Goal: Information Seeking & Learning: Check status

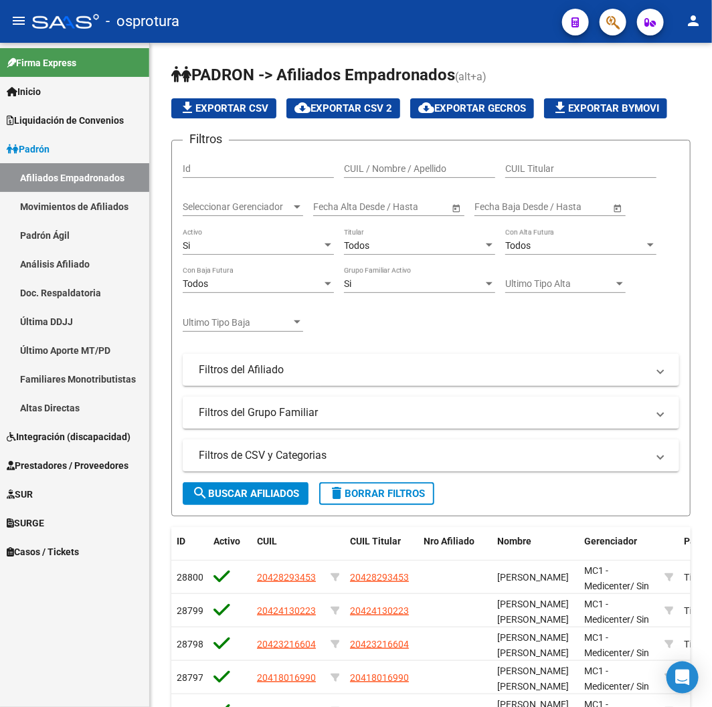
scroll to position [280, 0]
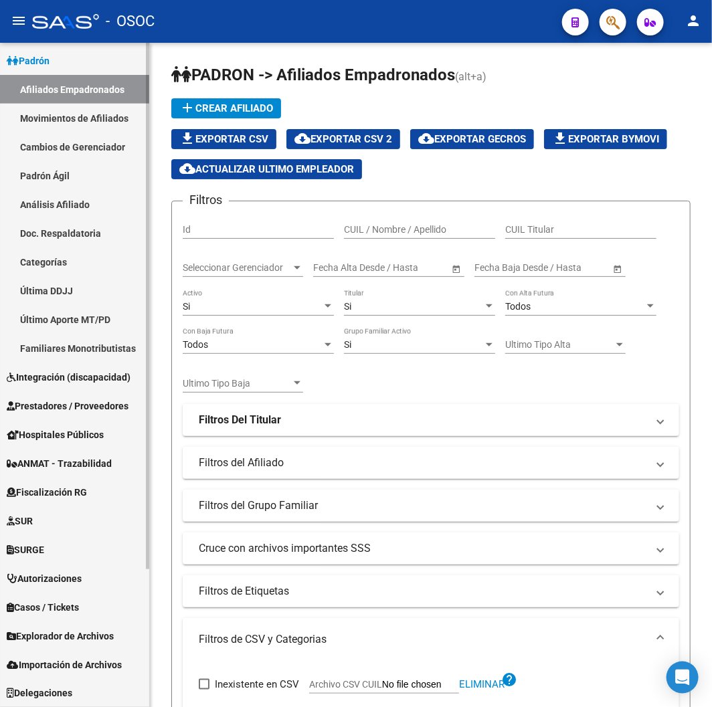
scroll to position [711, 0]
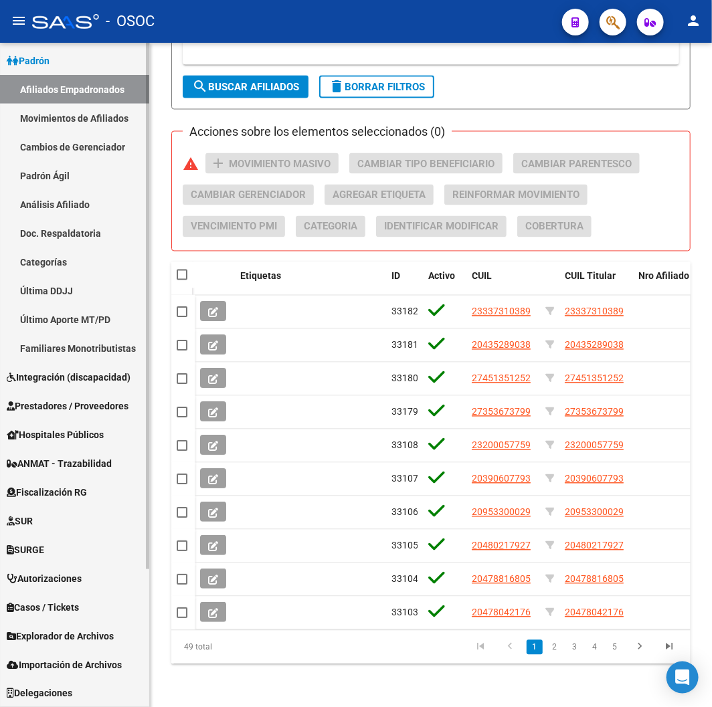
click at [51, 629] on span "Explorador de Archivos" at bounding box center [60, 636] width 107 height 15
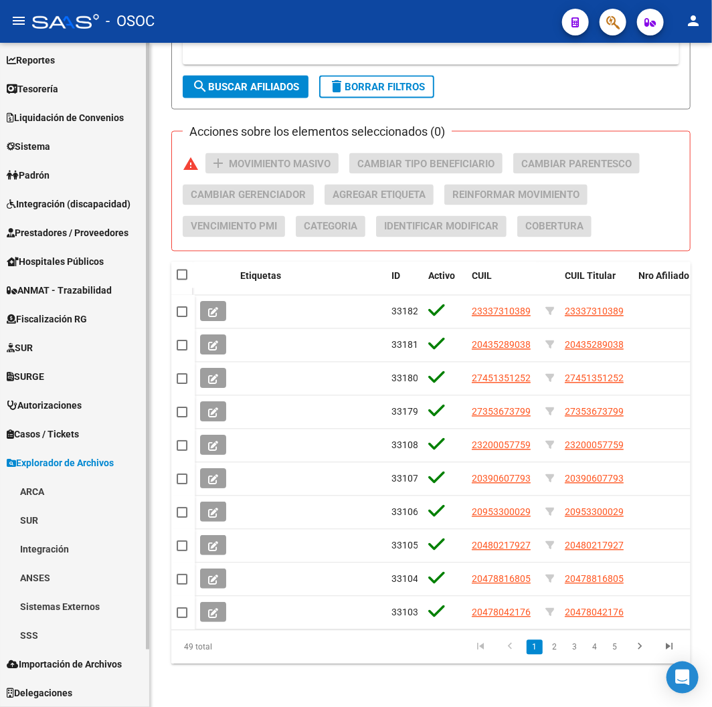
scroll to position [59, 0]
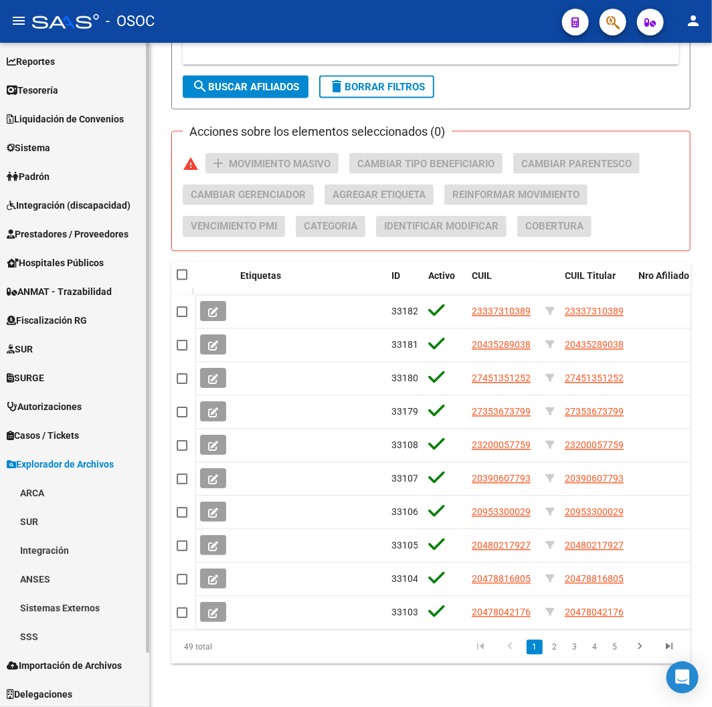
click at [56, 627] on link "SSS" at bounding box center [74, 636] width 149 height 29
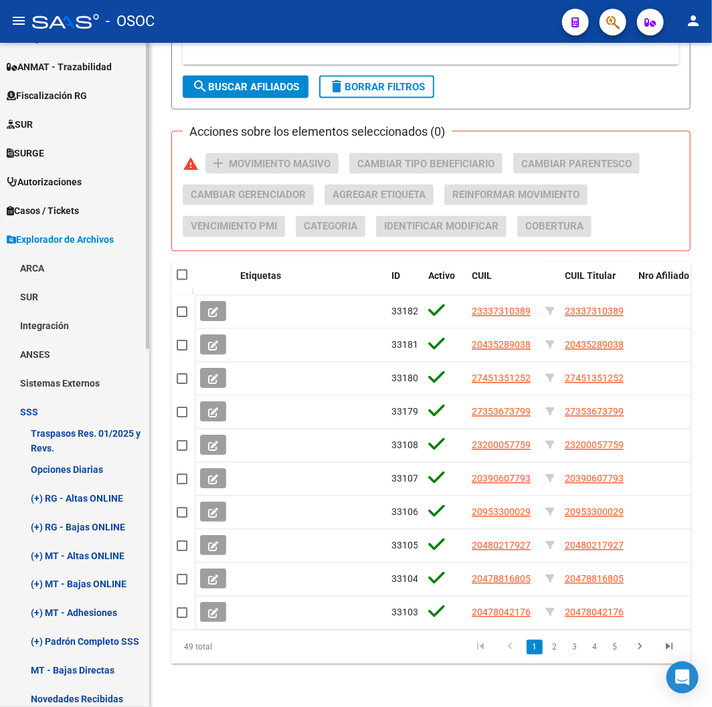
scroll to position [505, 0]
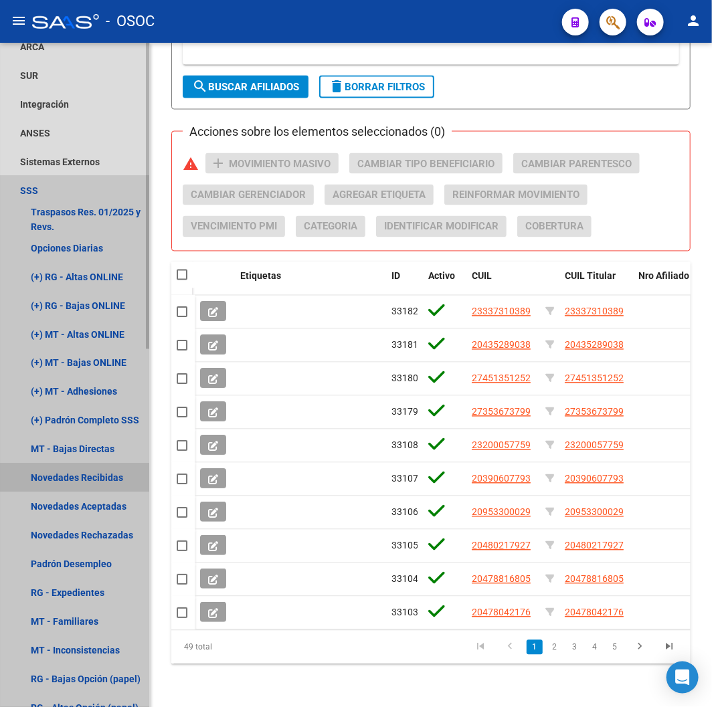
click at [66, 464] on link "Novedades Recibidas" at bounding box center [74, 477] width 149 height 29
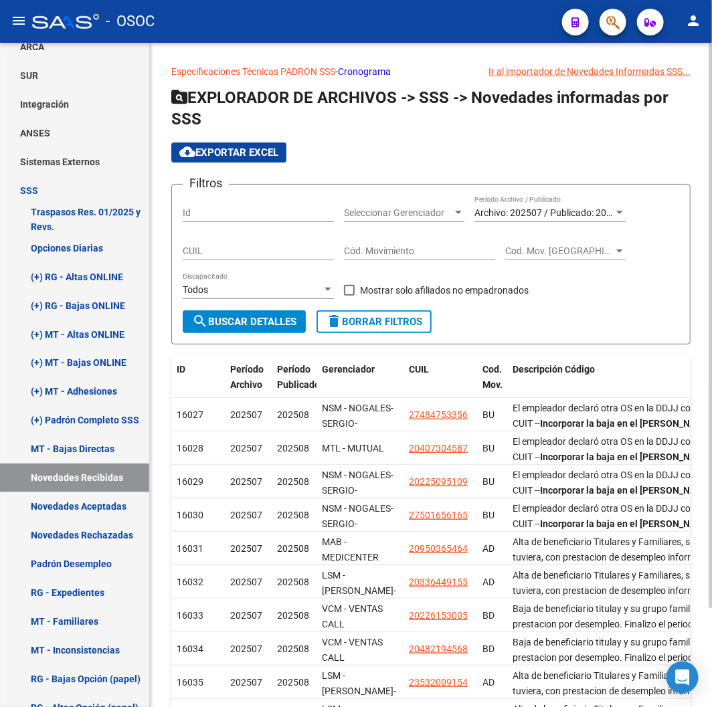
click at [546, 215] on span "Archivo: 202507 / Publicado: 202508" at bounding box center [550, 212] width 153 height 11
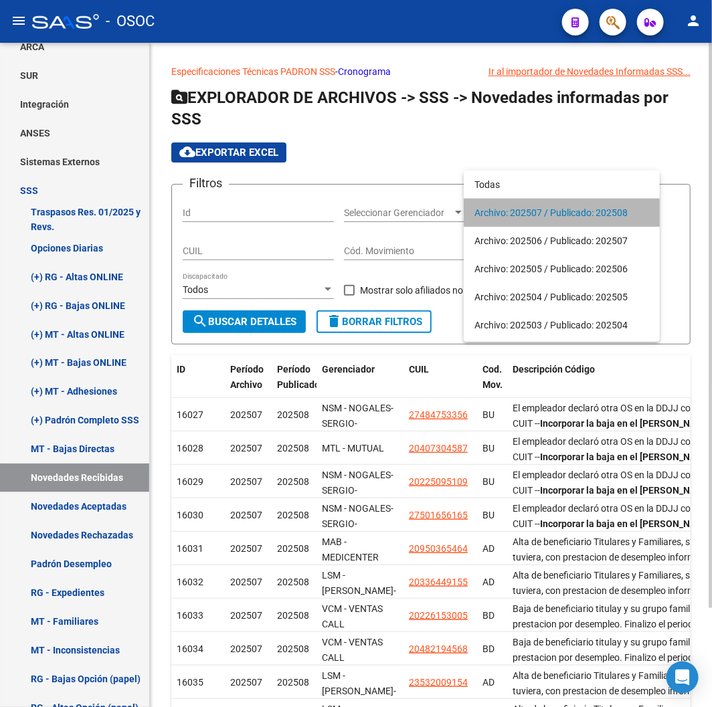
click at [546, 215] on span "Archivo: 202507 / Publicado: 202508" at bounding box center [561, 213] width 175 height 28
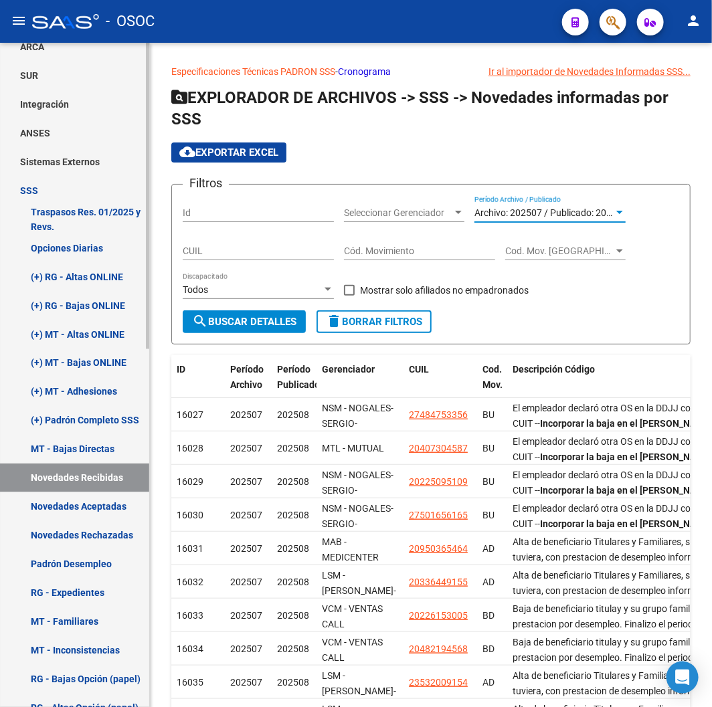
click at [136, 504] on link "Novedades Aceptadas" at bounding box center [74, 506] width 149 height 29
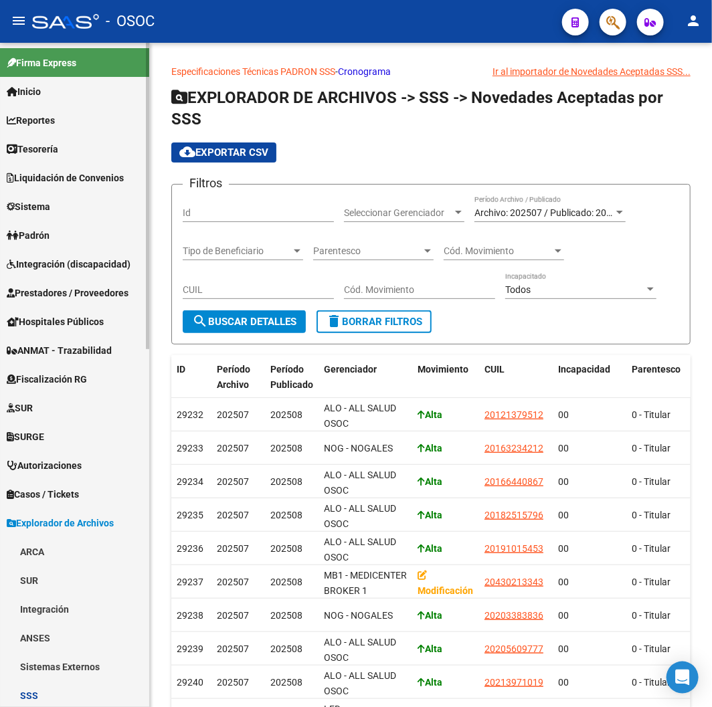
click at [70, 98] on link "Inicio" at bounding box center [74, 91] width 149 height 29
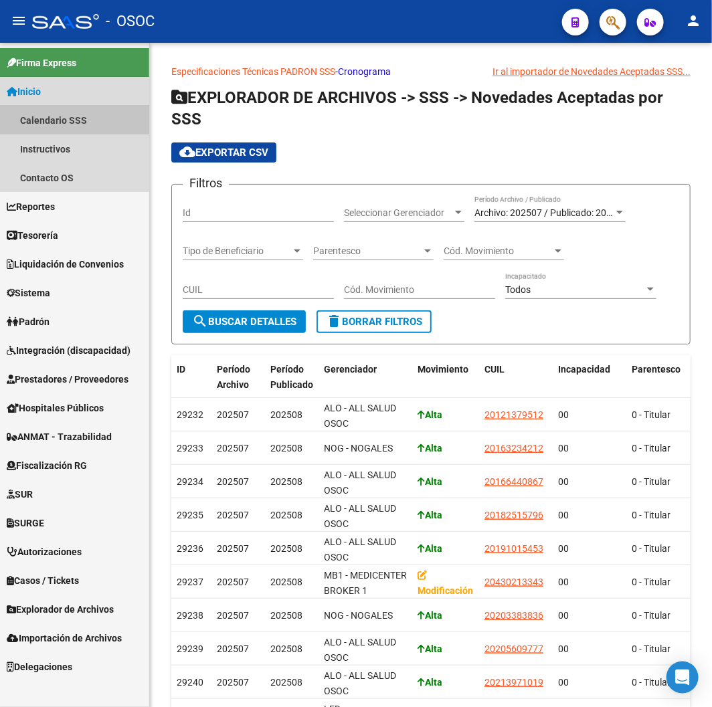
click at [68, 112] on link "Calendario SSS" at bounding box center [74, 120] width 149 height 29
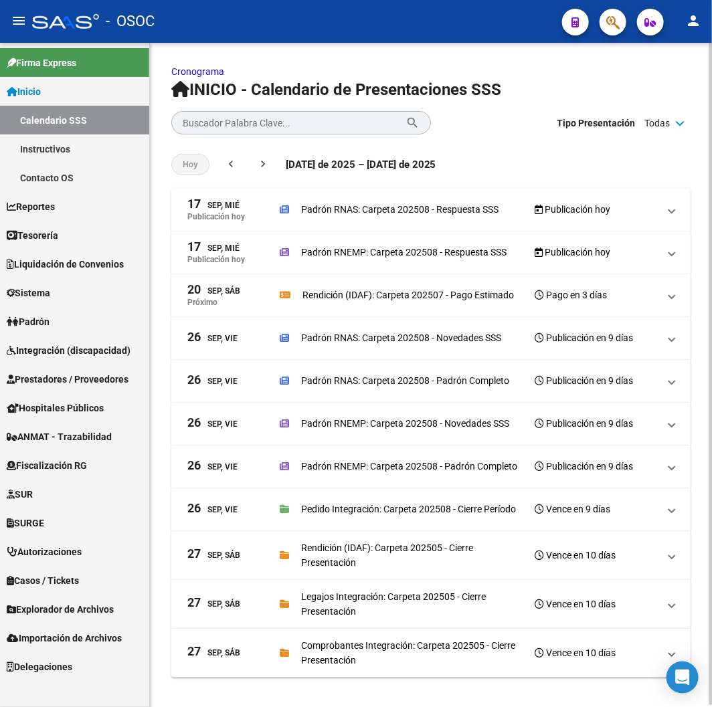
click at [395, 243] on div "Padrón RNEMP: Carpeta 202508 - Respuesta SSS Publicación hoy" at bounding box center [469, 252] width 379 height 19
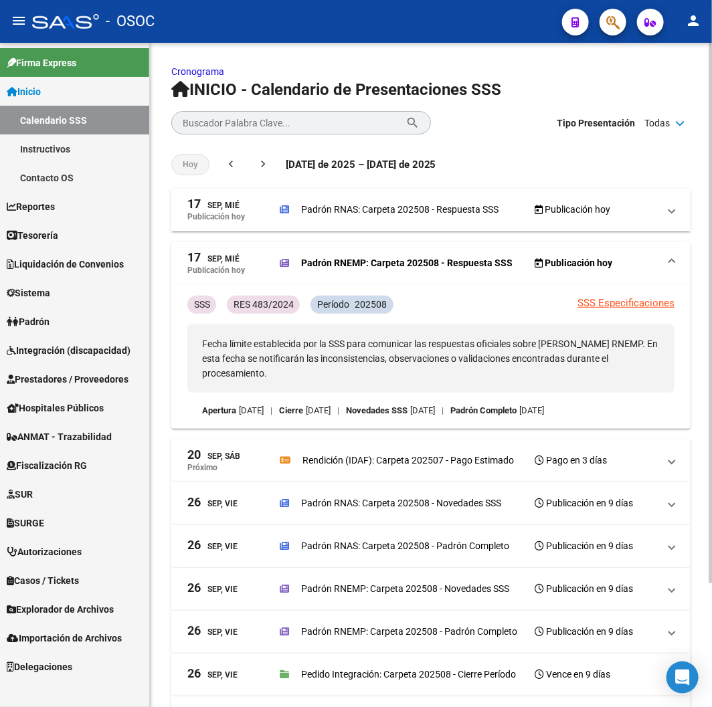
click at [332, 207] on p "Padrón RNAS: Carpeta 202508 - Respuesta SSS" at bounding box center [399, 209] width 197 height 15
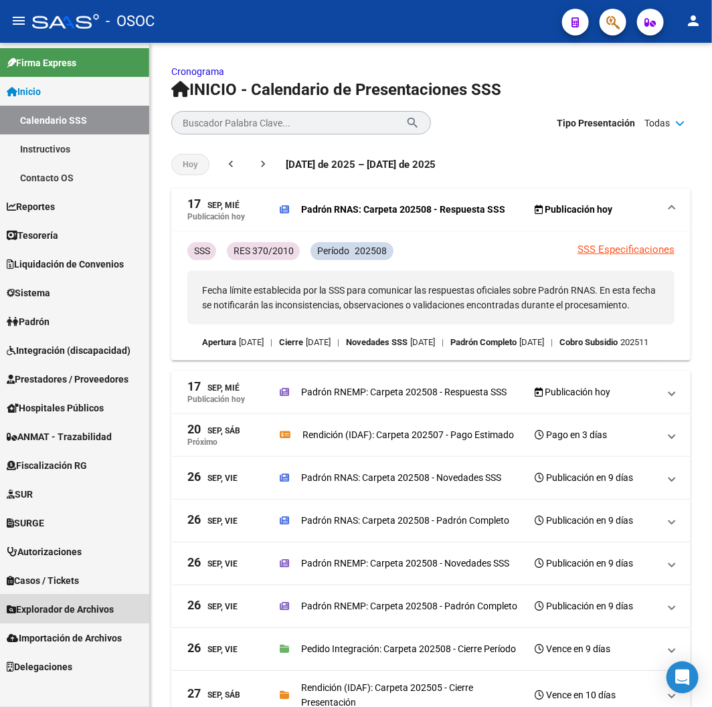
click at [53, 609] on span "Explorador de Archivos" at bounding box center [60, 609] width 107 height 15
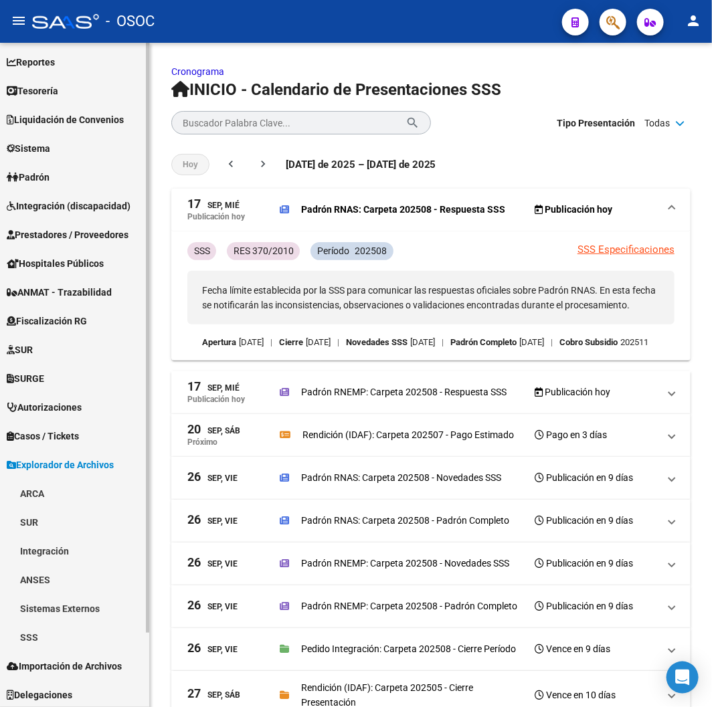
scroll to position [59, 0]
click at [41, 633] on link "SSS" at bounding box center [74, 636] width 149 height 29
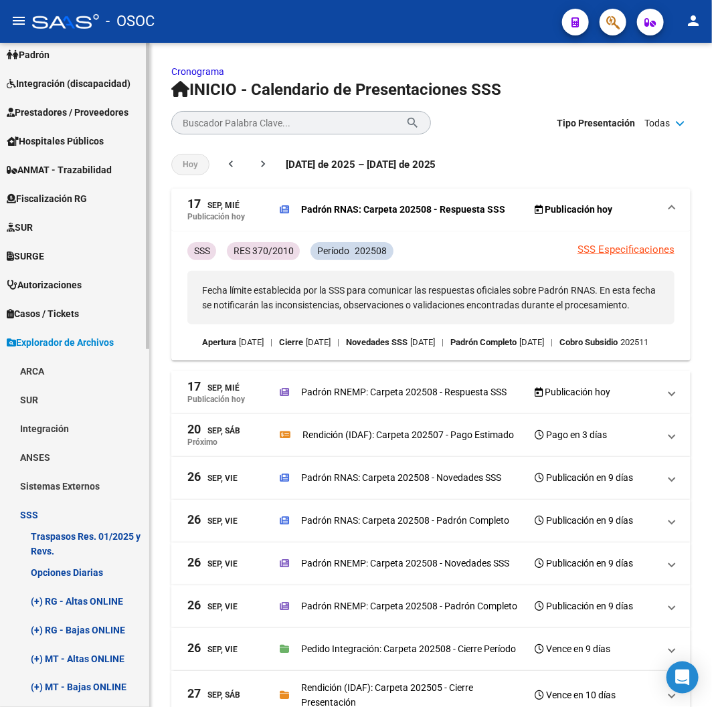
scroll to position [653, 0]
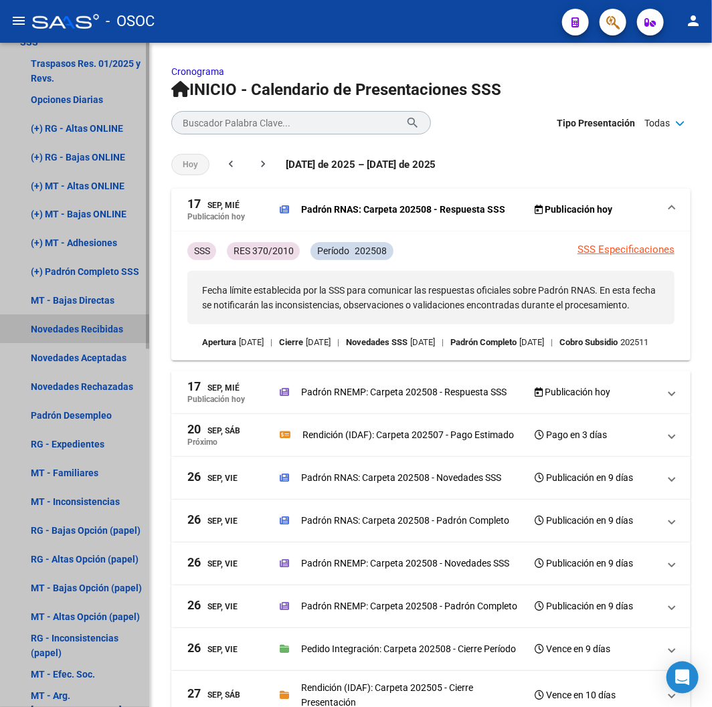
click at [88, 319] on link "Novedades Recibidas" at bounding box center [74, 329] width 149 height 29
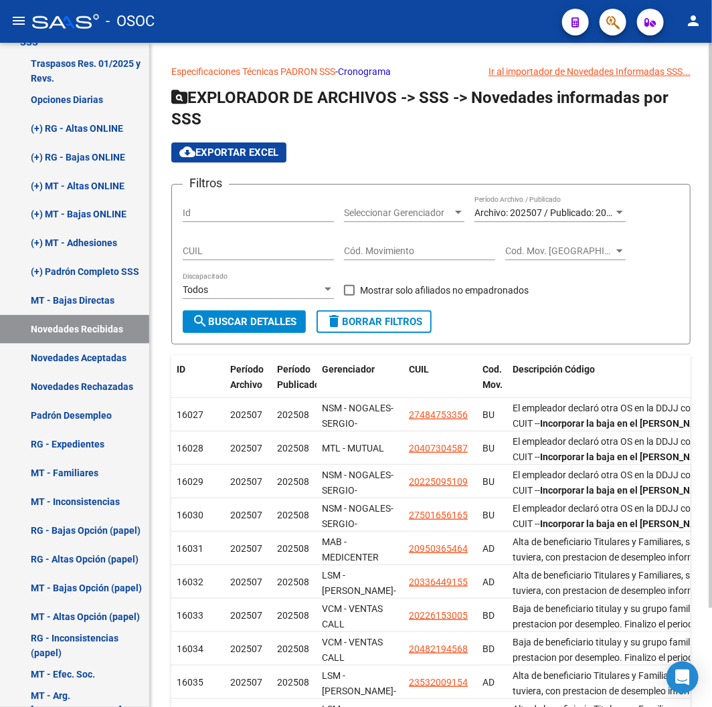
click at [530, 221] on div "Archivo: 202507 / Publicado: 202508 Período Archivo / Publicado" at bounding box center [549, 208] width 151 height 27
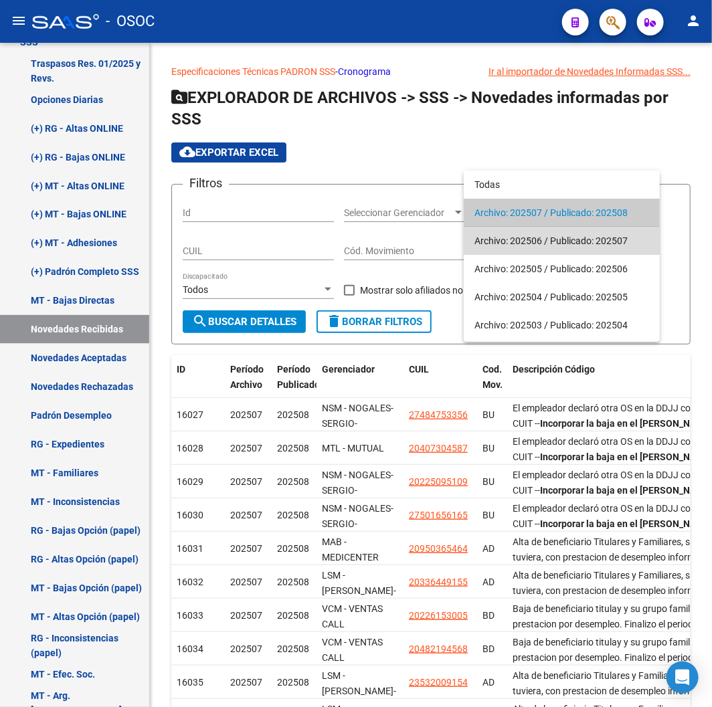
click at [536, 247] on span "Archivo: 202506 / Publicado: 202507" at bounding box center [561, 241] width 175 height 28
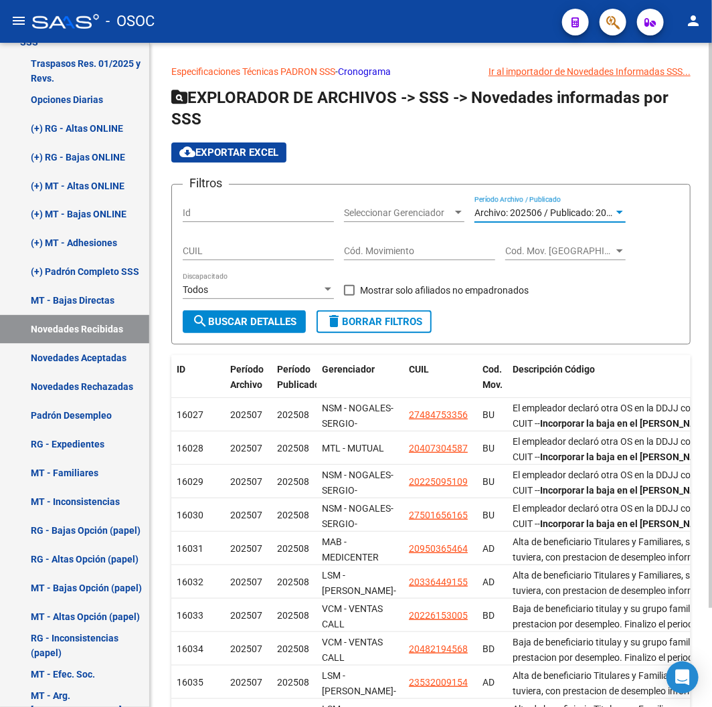
click at [286, 325] on span "search Buscar Detalles" at bounding box center [244, 322] width 104 height 12
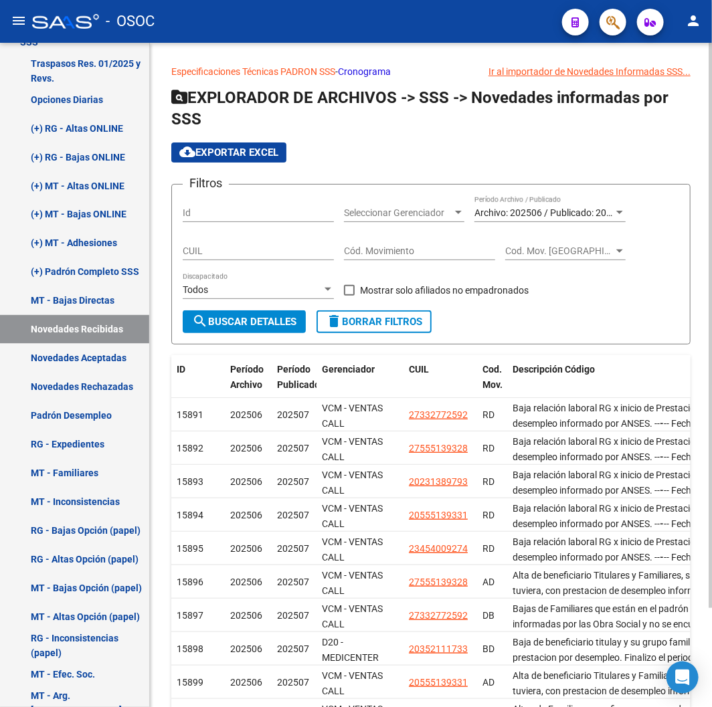
click at [543, 205] on div "Archivo: 202506 / Publicado: 202507 Período Archivo / Publicado" at bounding box center [549, 208] width 151 height 27
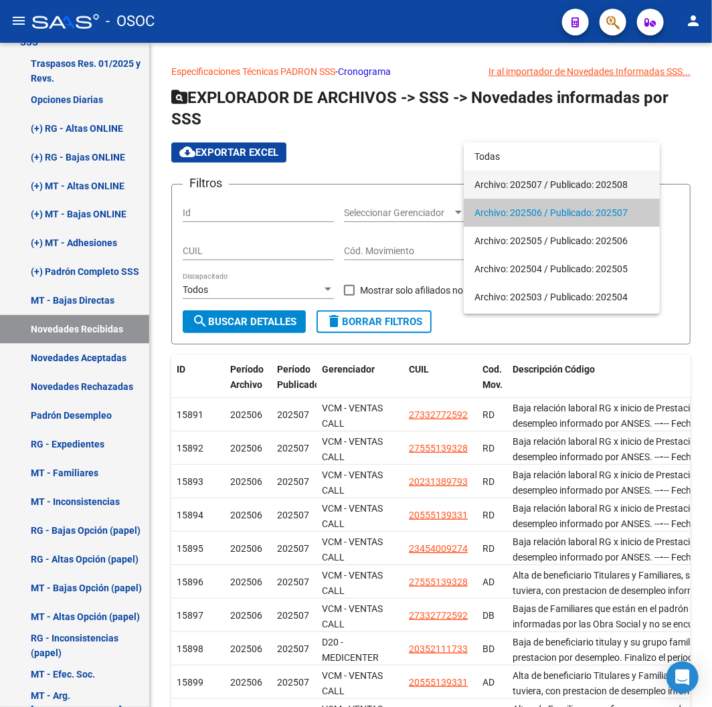
click at [544, 189] on span "Archivo: 202507 / Publicado: 202508" at bounding box center [561, 185] width 175 height 28
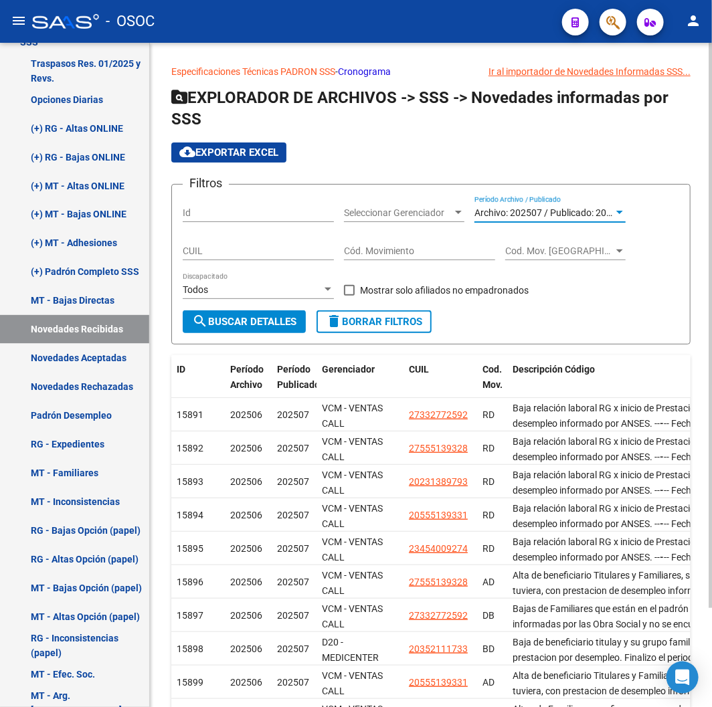
click at [241, 326] on span "search Buscar Detalles" at bounding box center [244, 322] width 104 height 12
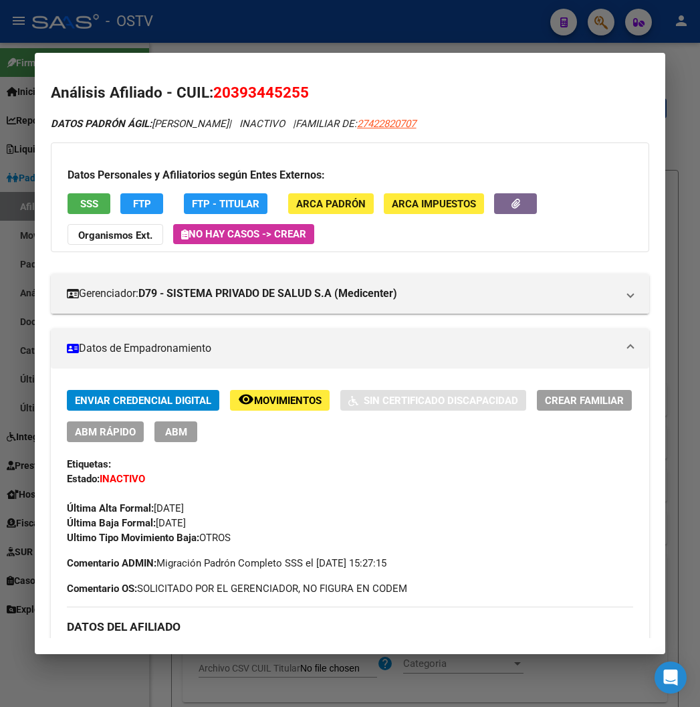
click at [286, 49] on div at bounding box center [350, 353] width 700 height 707
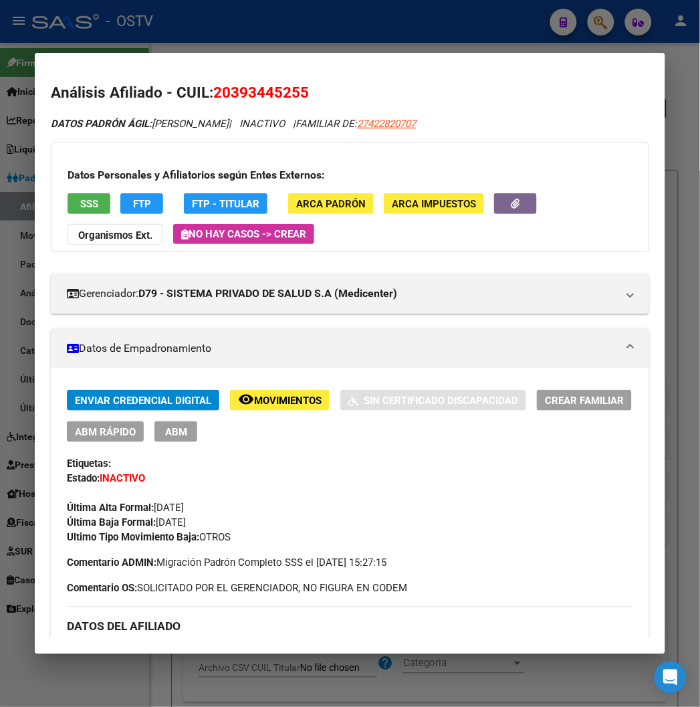
click at [284, 37] on div at bounding box center [350, 353] width 700 height 707
click at [284, 37] on mat-toolbar "menu - OSTV person" at bounding box center [350, 21] width 700 height 43
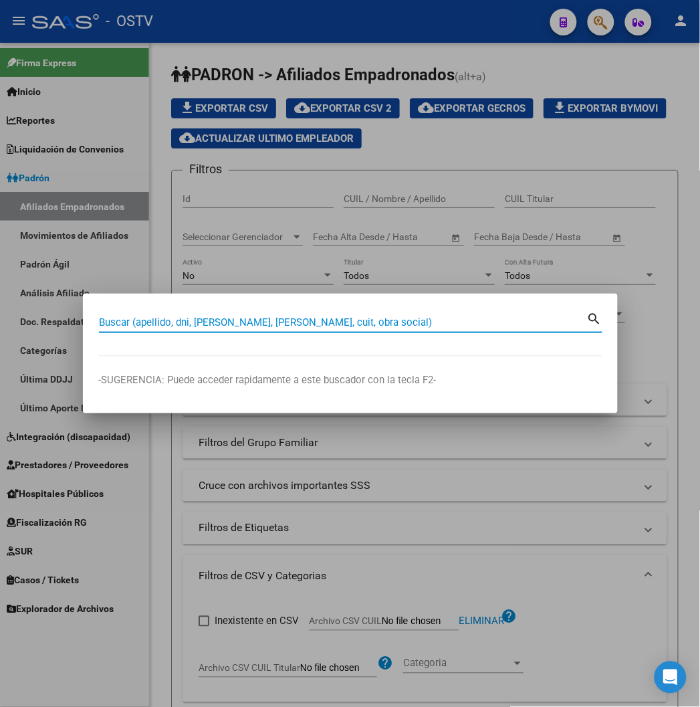
paste input "21969191"
type input "21969191"
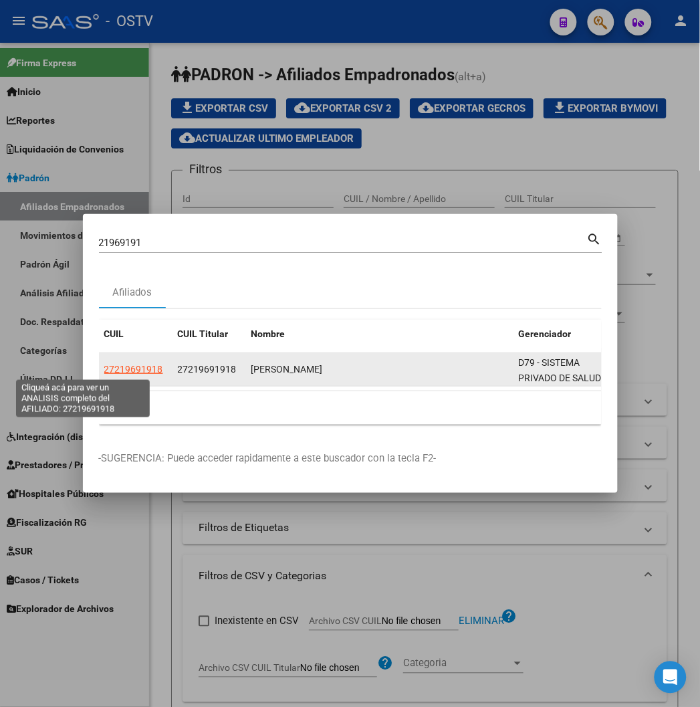
click at [104, 366] on span "27219691918" at bounding box center [133, 369] width 59 height 11
type textarea "27219691918"
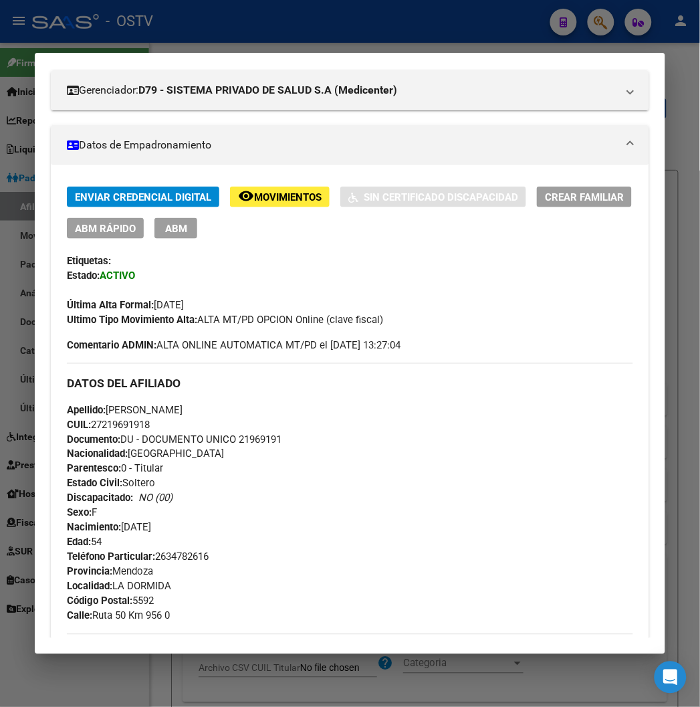
scroll to position [223, 0]
